Goal: Find specific page/section: Find specific page/section

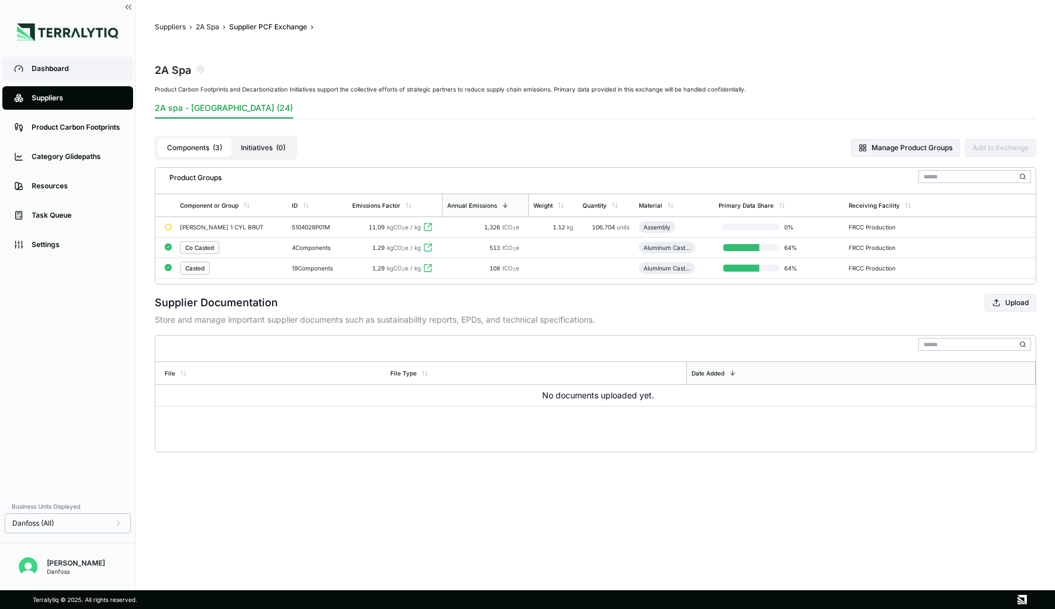
click at [59, 63] on link "Dashboard" at bounding box center [67, 68] width 131 height 23
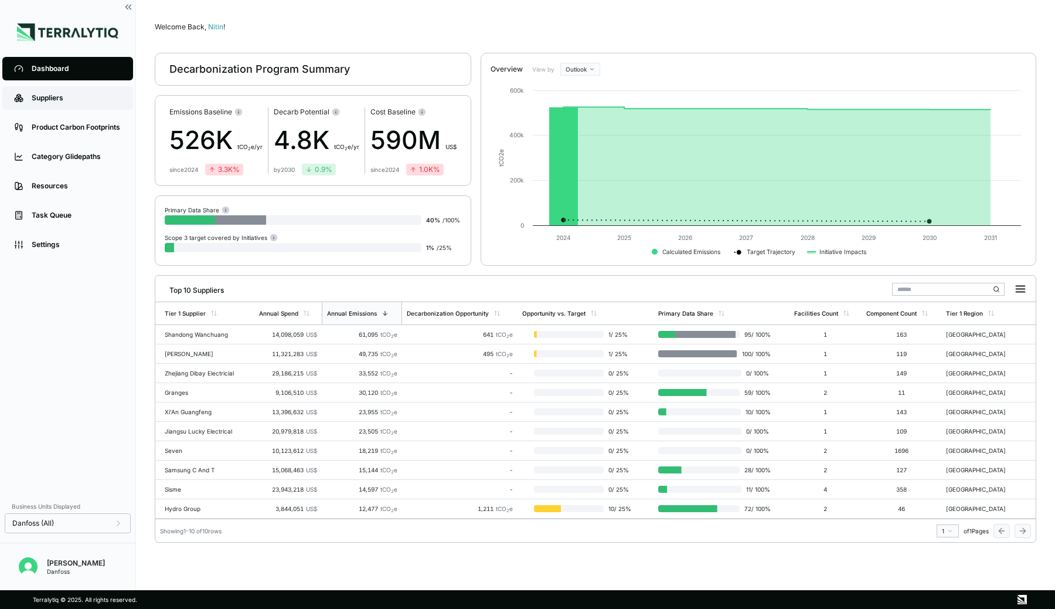
click at [66, 100] on div "Suppliers" at bounding box center [77, 97] width 90 height 9
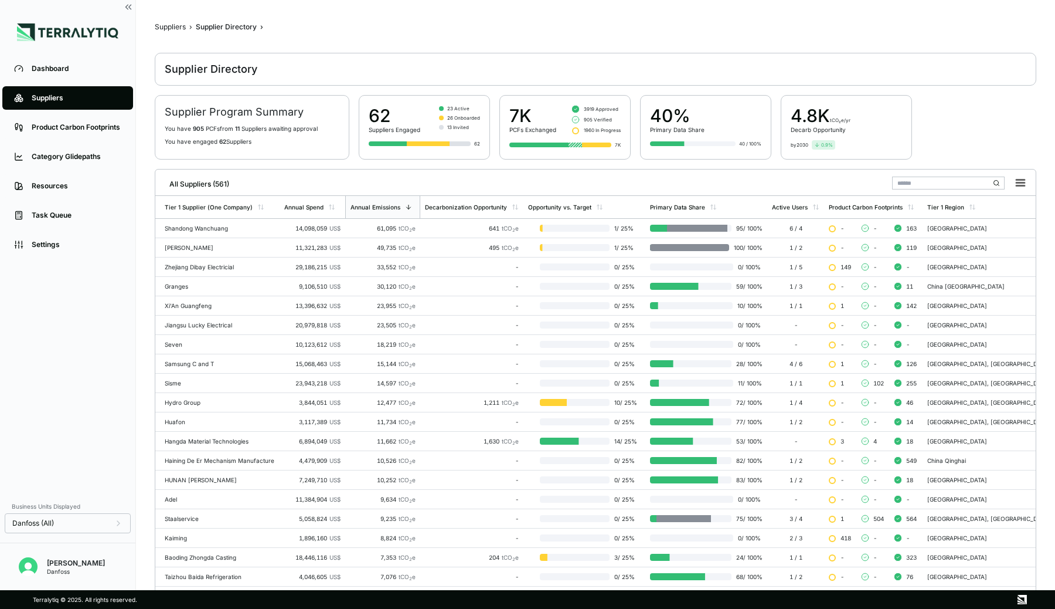
click at [897, 182] on input "text" at bounding box center [948, 182] width 113 height 13
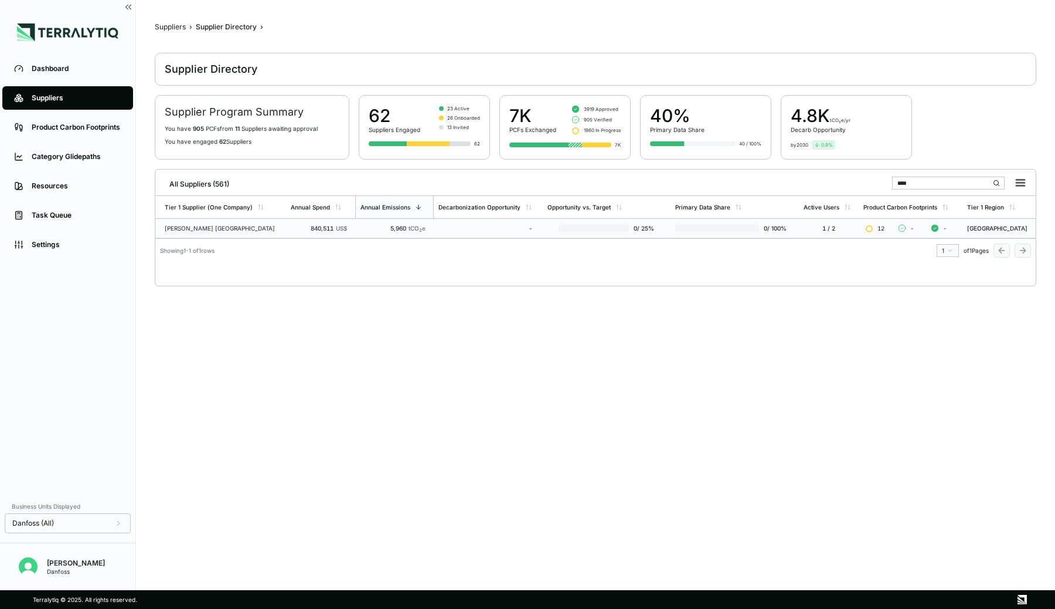
type input "****"
click at [227, 225] on div "[PERSON_NAME] [GEOGRAPHIC_DATA]" at bounding box center [223, 228] width 117 height 7
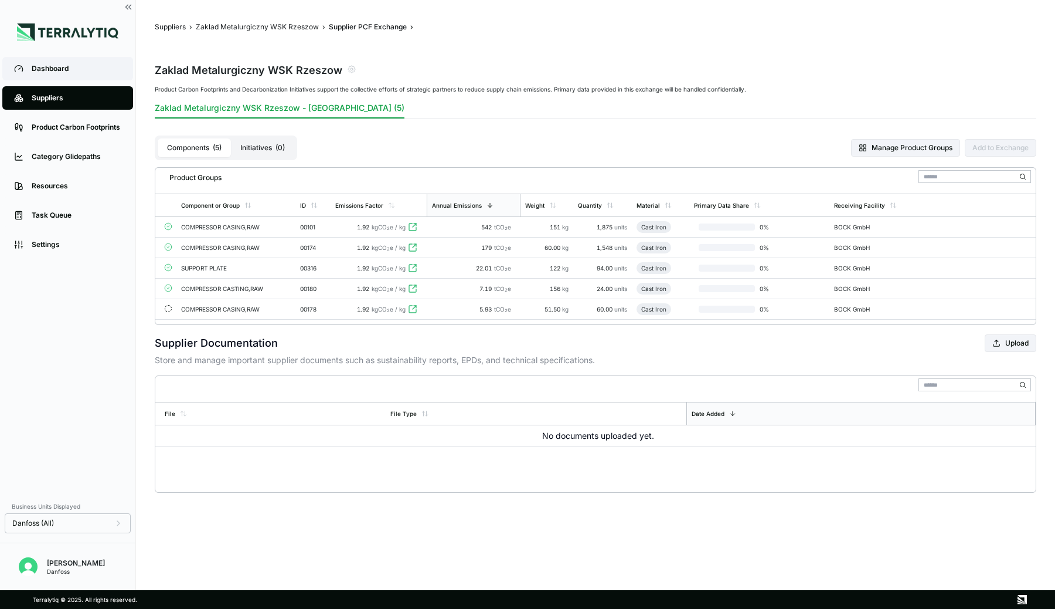
click at [62, 62] on link "Dashboard" at bounding box center [67, 68] width 131 height 23
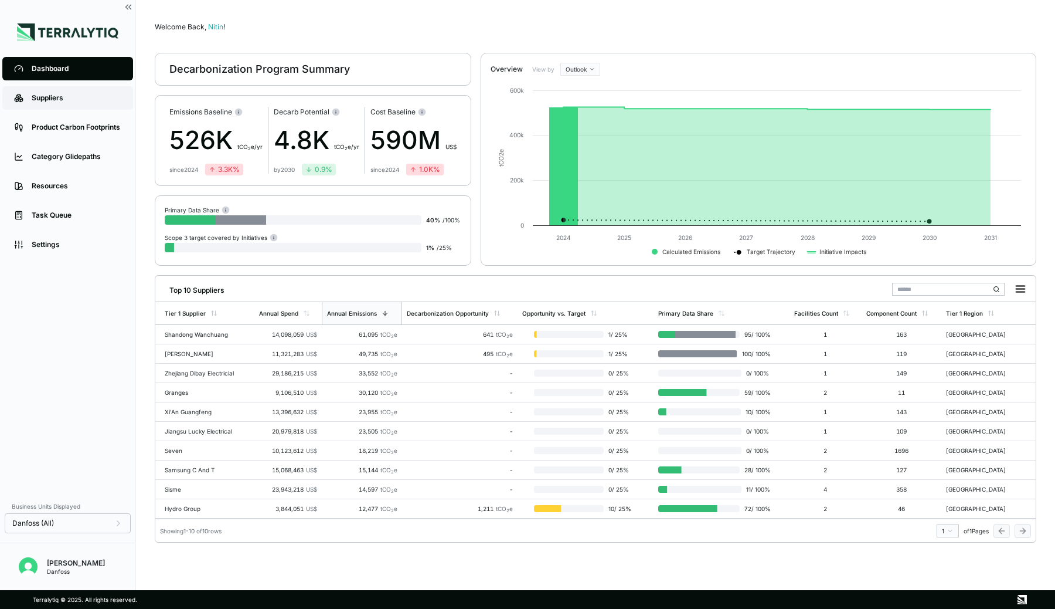
click at [51, 103] on div "Suppliers" at bounding box center [77, 97] width 90 height 9
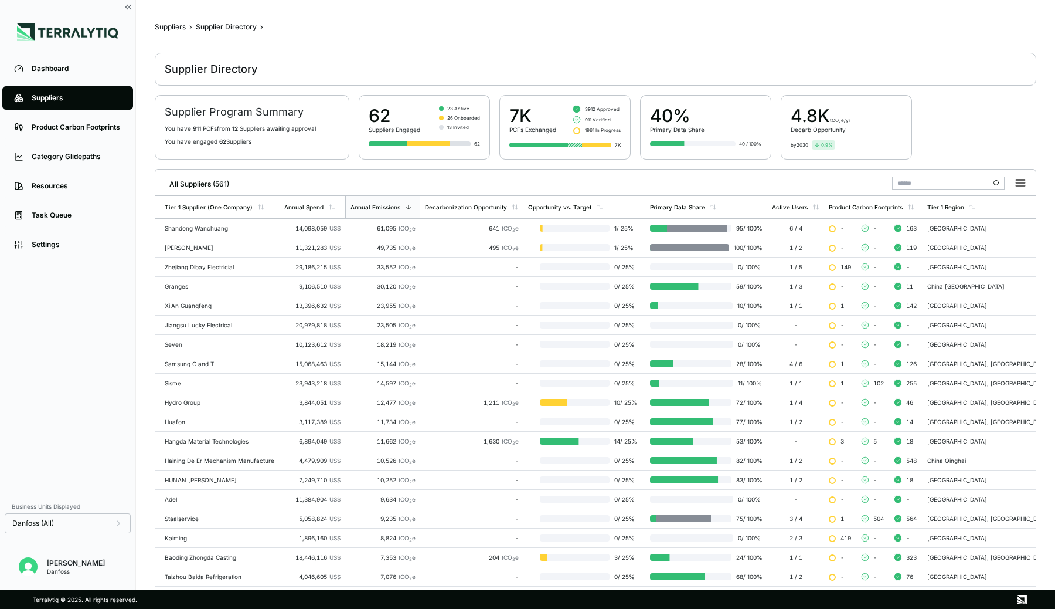
click at [53, 98] on div "Suppliers" at bounding box center [77, 97] width 90 height 9
click at [75, 70] on div "Dashboard" at bounding box center [77, 68] width 90 height 9
